Goal: Navigation & Orientation: Understand site structure

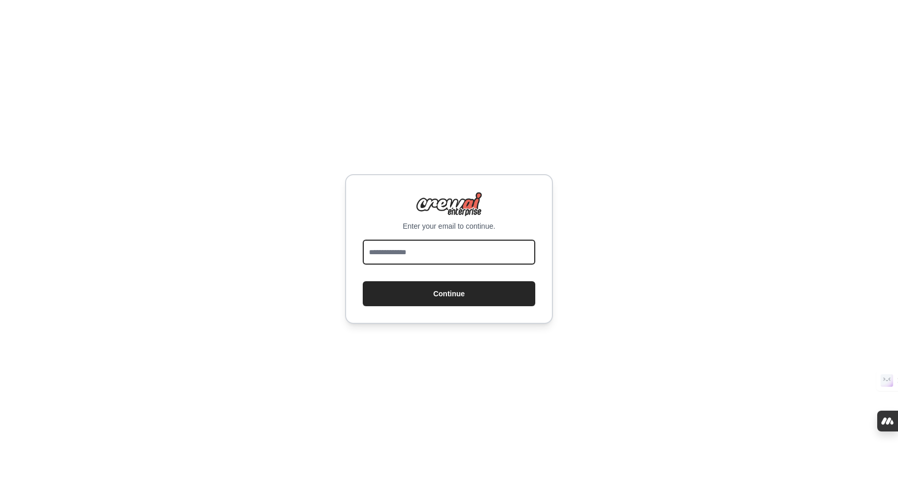
click at [405, 257] on input "email" at bounding box center [449, 252] width 173 height 25
type input "**********"
drag, startPoint x: 592, startPoint y: 270, endPoint x: 552, endPoint y: 279, distance: 41.0
click at [591, 270] on div "**********" at bounding box center [449, 249] width 898 height 498
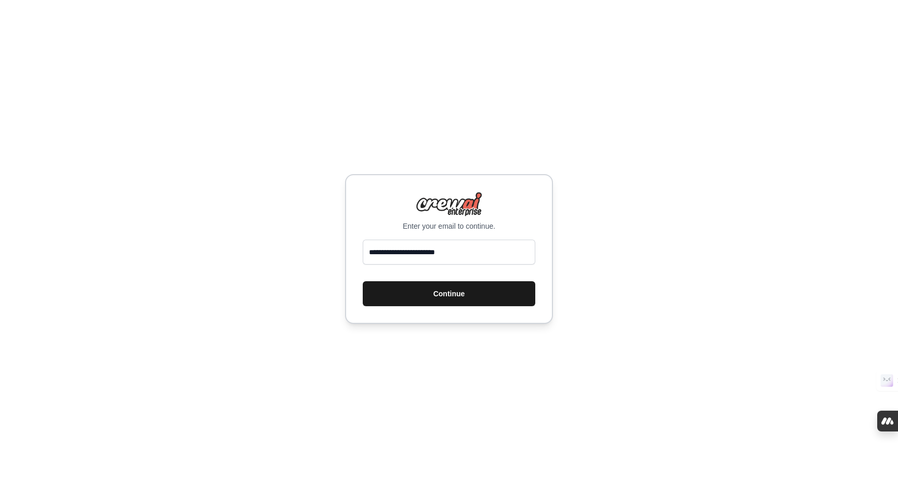
click at [492, 292] on button "Continue" at bounding box center [449, 293] width 173 height 25
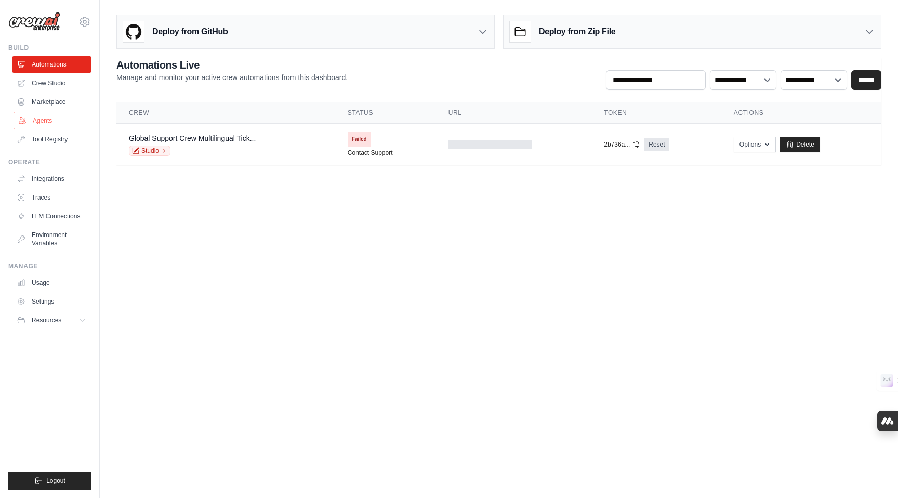
click at [43, 124] on link "Agents" at bounding box center [53, 120] width 78 height 17
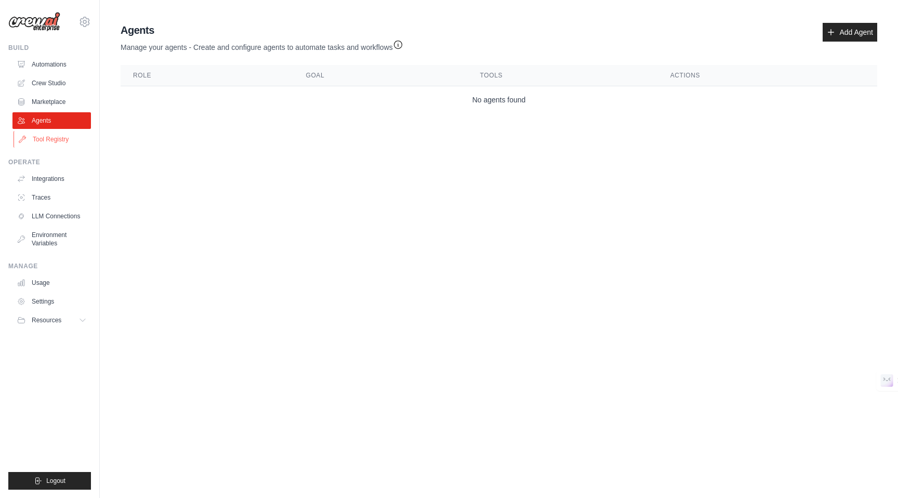
click at [51, 135] on link "Tool Registry" at bounding box center [53, 139] width 78 height 17
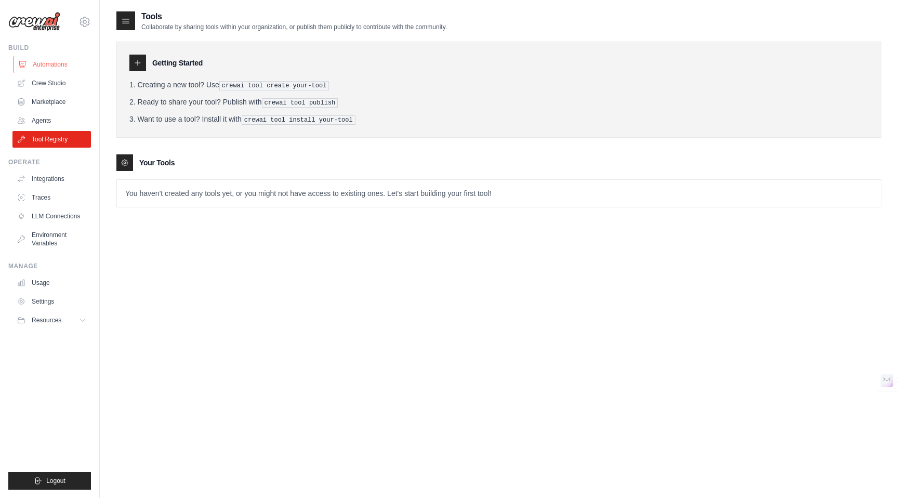
click at [52, 67] on link "Automations" at bounding box center [53, 64] width 78 height 17
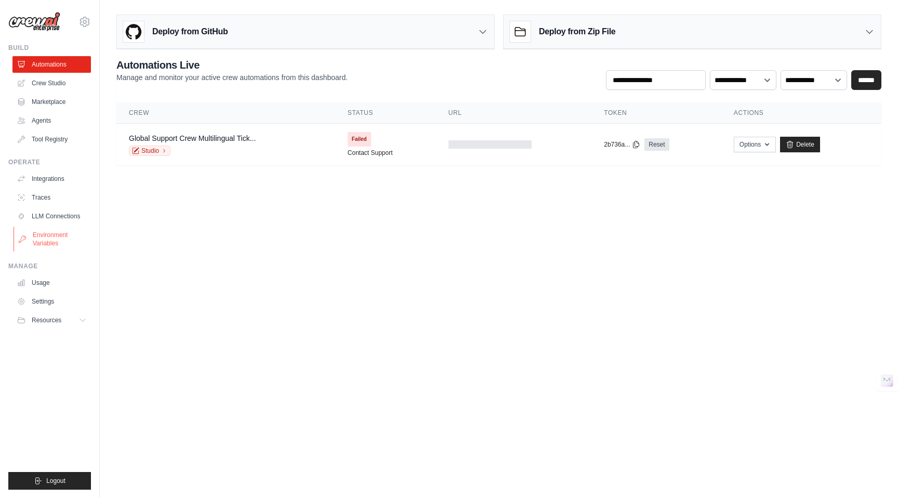
click at [42, 241] on link "Environment Variables" at bounding box center [53, 239] width 78 height 25
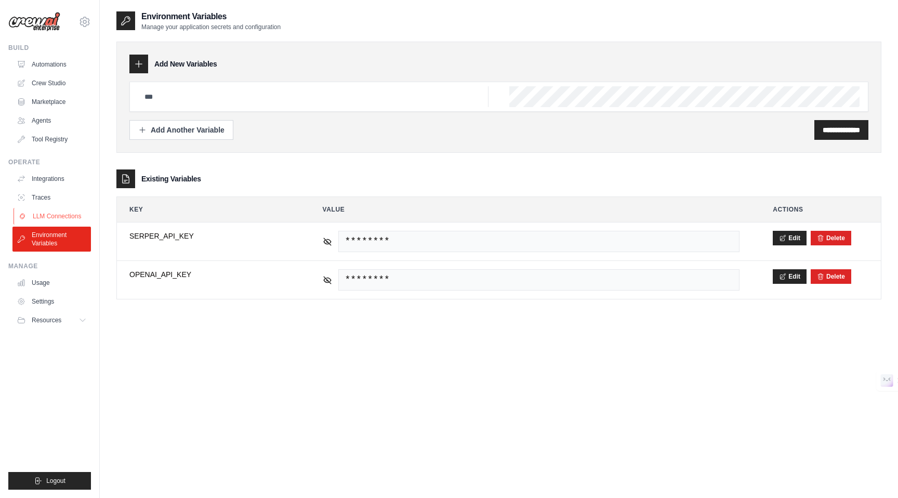
click at [52, 215] on link "LLM Connections" at bounding box center [53, 216] width 78 height 17
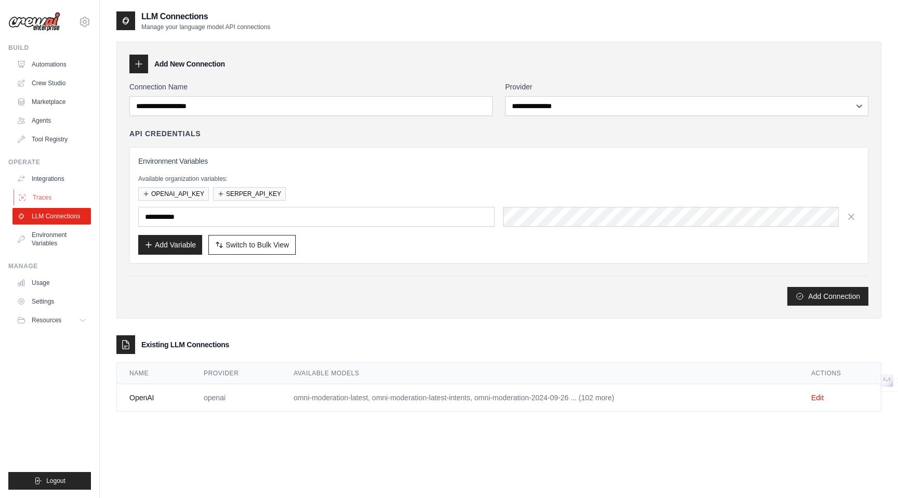
click at [47, 204] on link "Traces" at bounding box center [53, 197] width 78 height 17
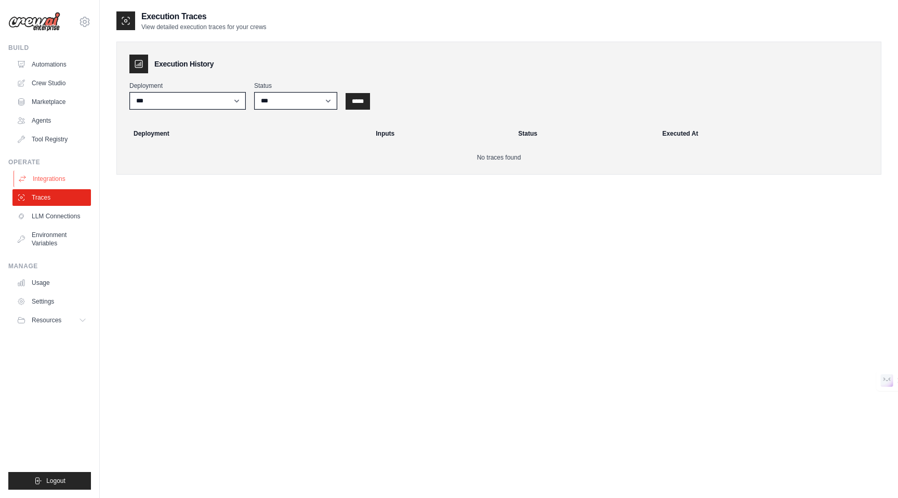
click at [47, 181] on link "Integrations" at bounding box center [53, 178] width 78 height 17
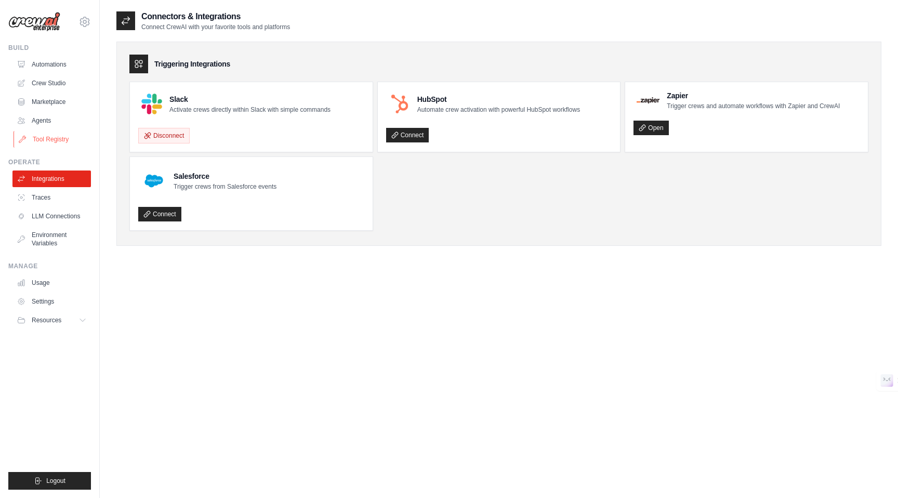
click at [45, 135] on link "Tool Registry" at bounding box center [53, 139] width 78 height 17
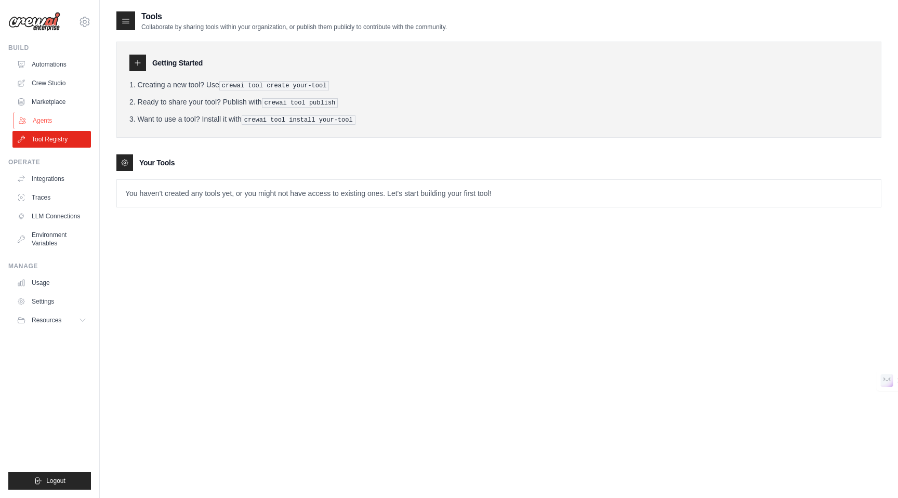
click at [48, 125] on link "Agents" at bounding box center [53, 120] width 78 height 17
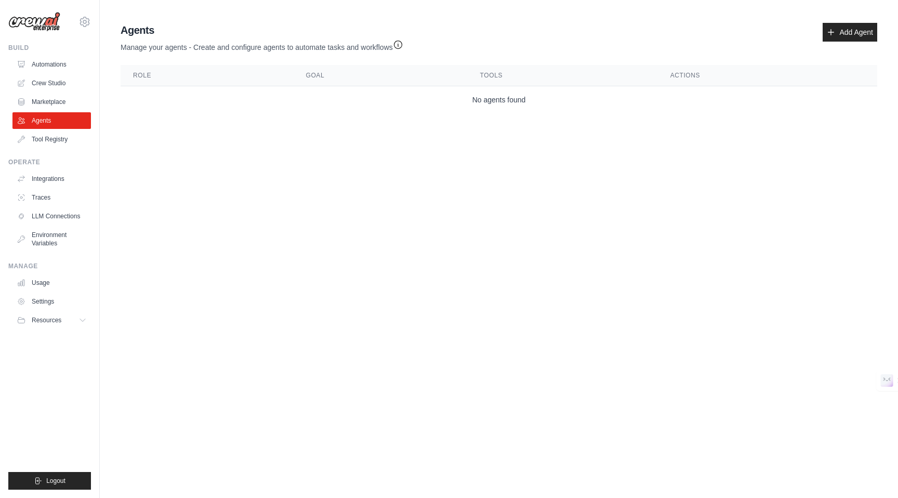
click at [676, 150] on body "zaidcdlgibrahim@gmail.com Settings Build Automations Crew Studio" at bounding box center [449, 249] width 898 height 498
click at [38, 77] on link "Crew Studio" at bounding box center [53, 83] width 78 height 17
